Goal: Task Accomplishment & Management: Manage account settings

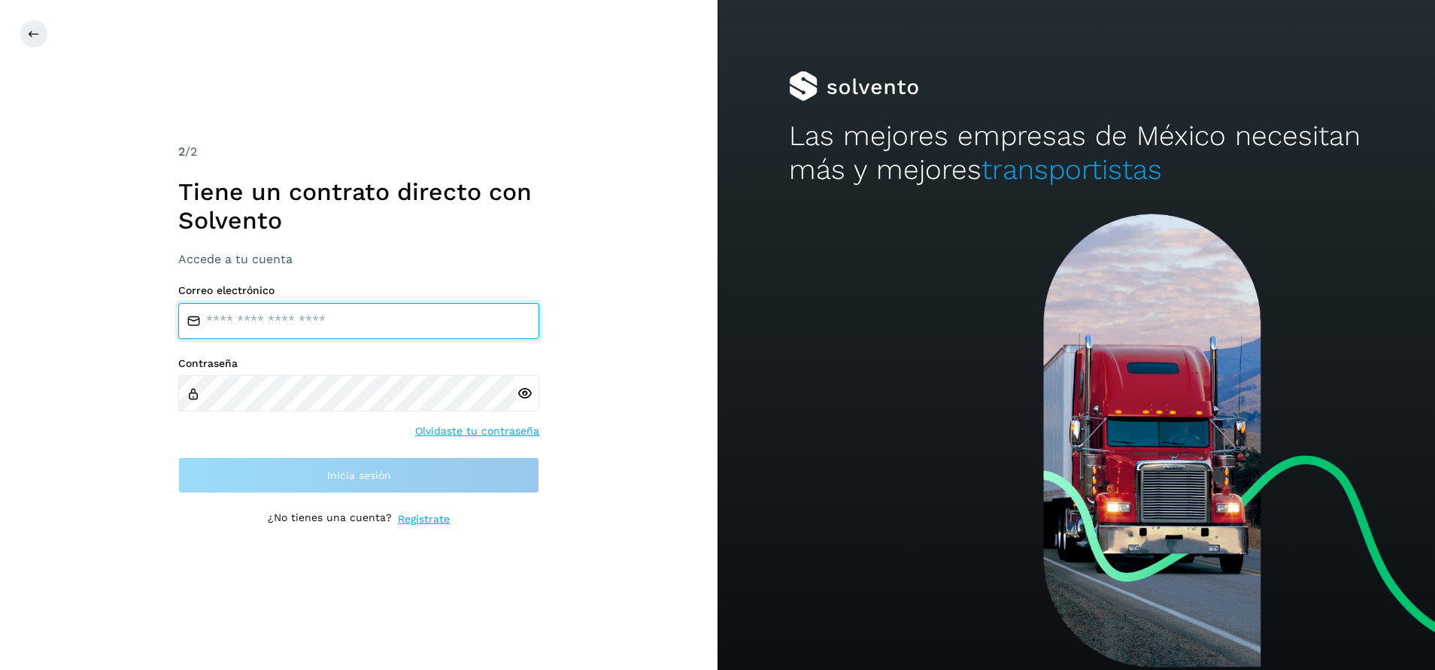
type input "**********"
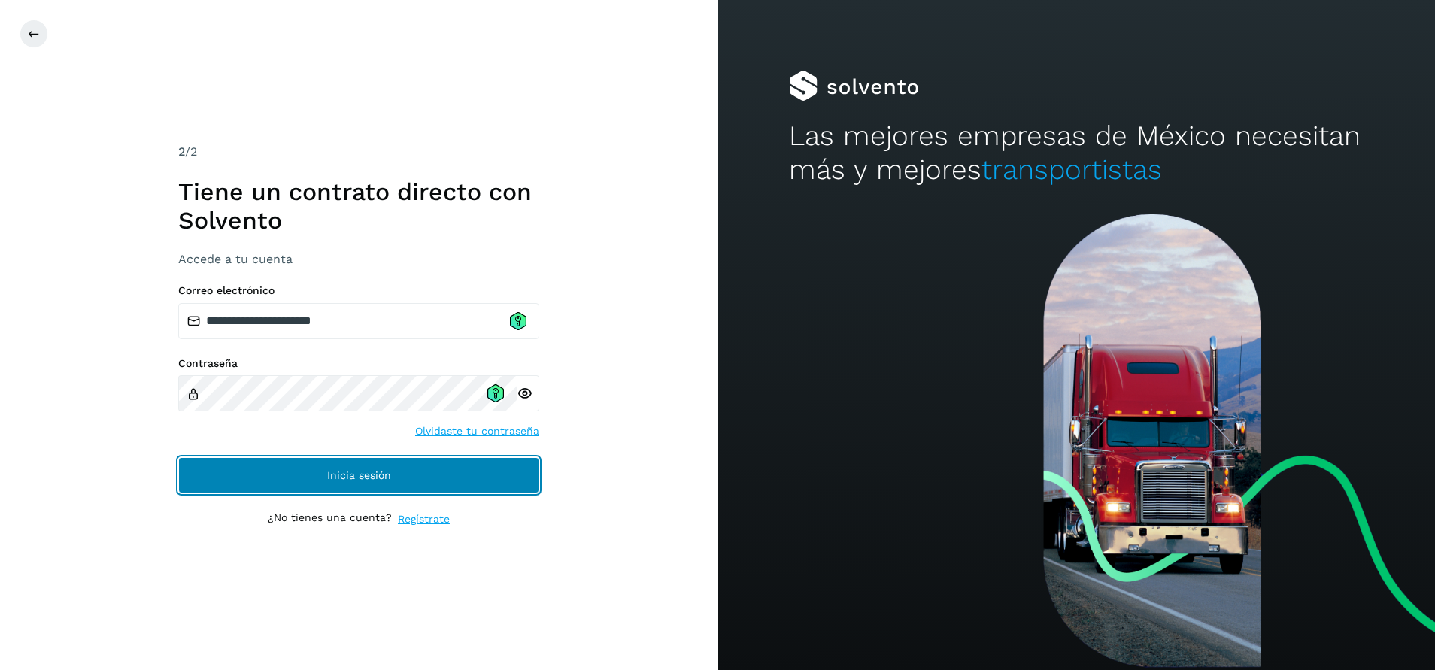
click at [356, 470] on span "Inicia sesión" at bounding box center [359, 475] width 64 height 11
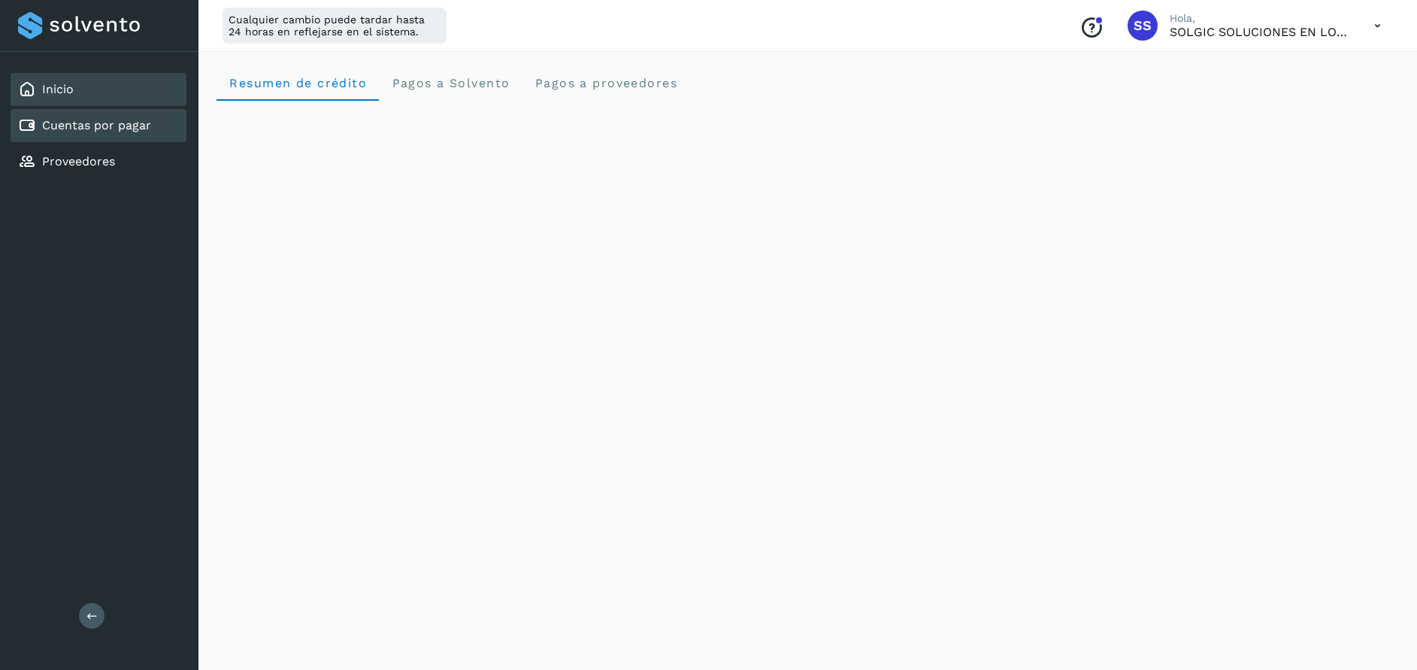
click at [131, 132] on link "Cuentas por pagar" at bounding box center [96, 125] width 109 height 14
